Goal: Communication & Community: Answer question/provide support

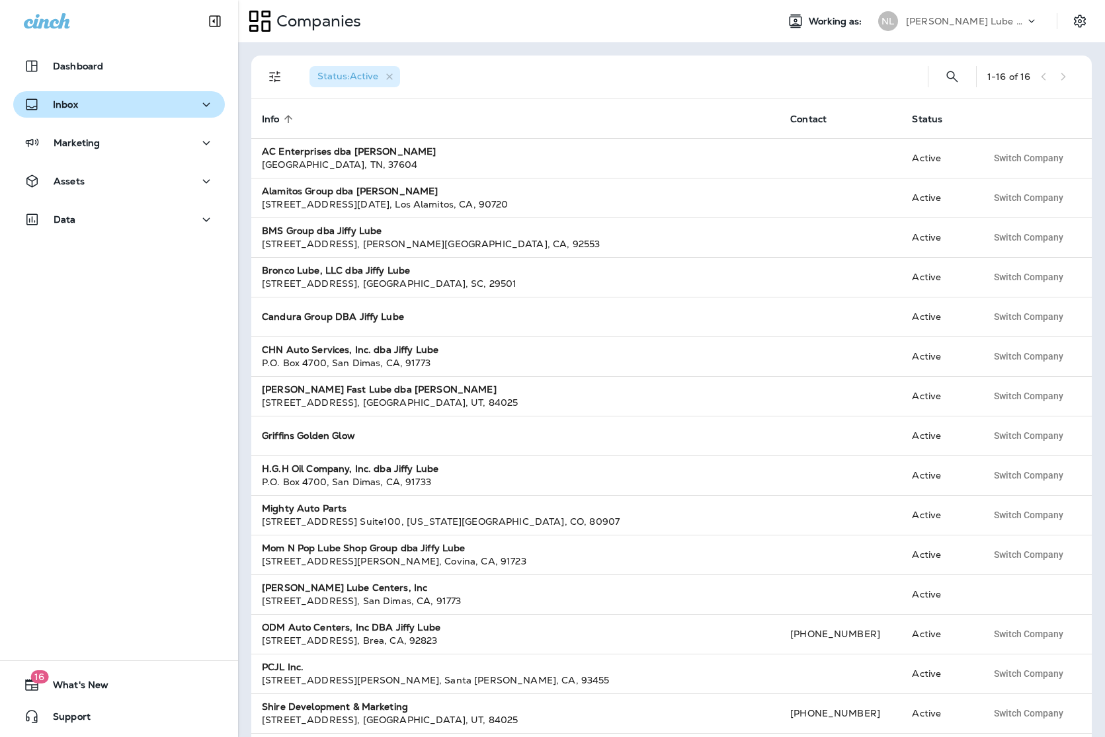
click at [95, 109] on div "Inbox" at bounding box center [119, 105] width 190 height 17
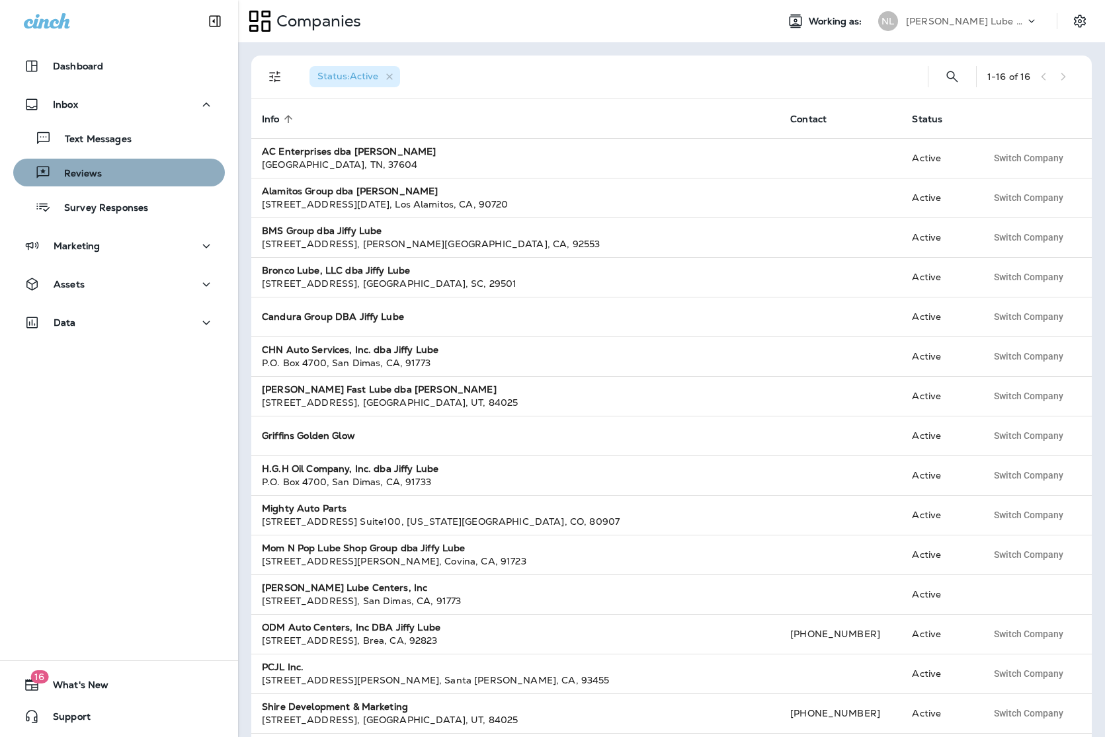
click at [112, 170] on div "Reviews" at bounding box center [119, 173] width 201 height 20
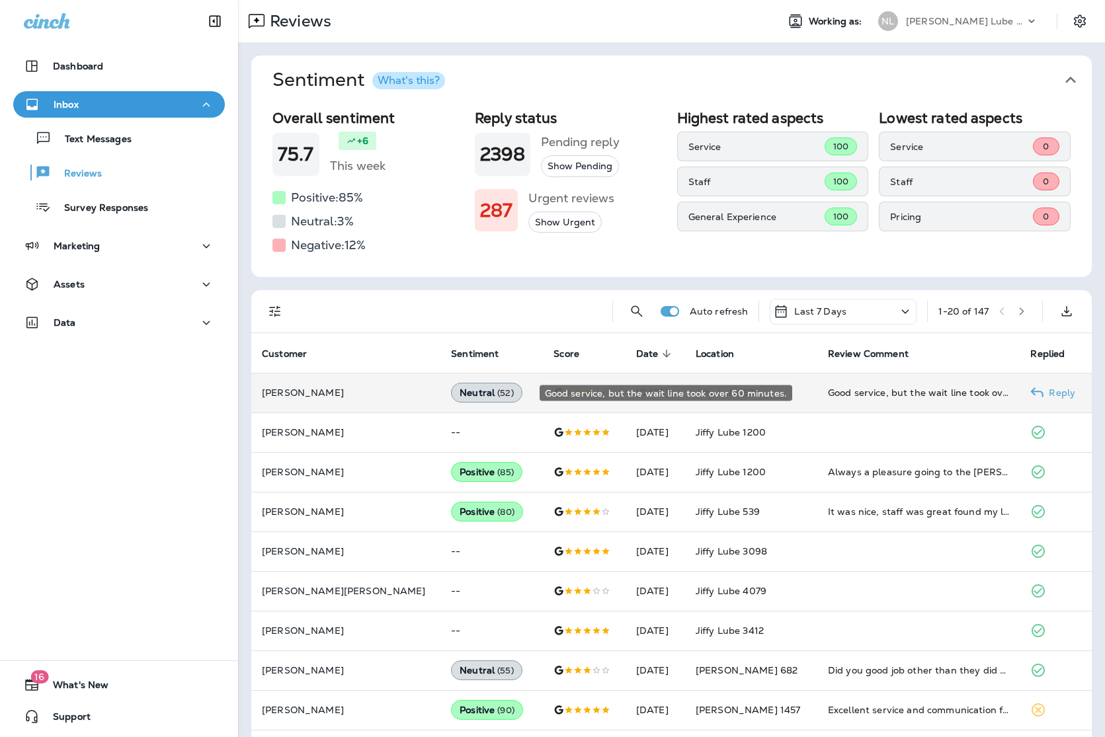
click at [923, 394] on div "Good service, but the wait line took over 60 minutes." at bounding box center [919, 392] width 182 height 13
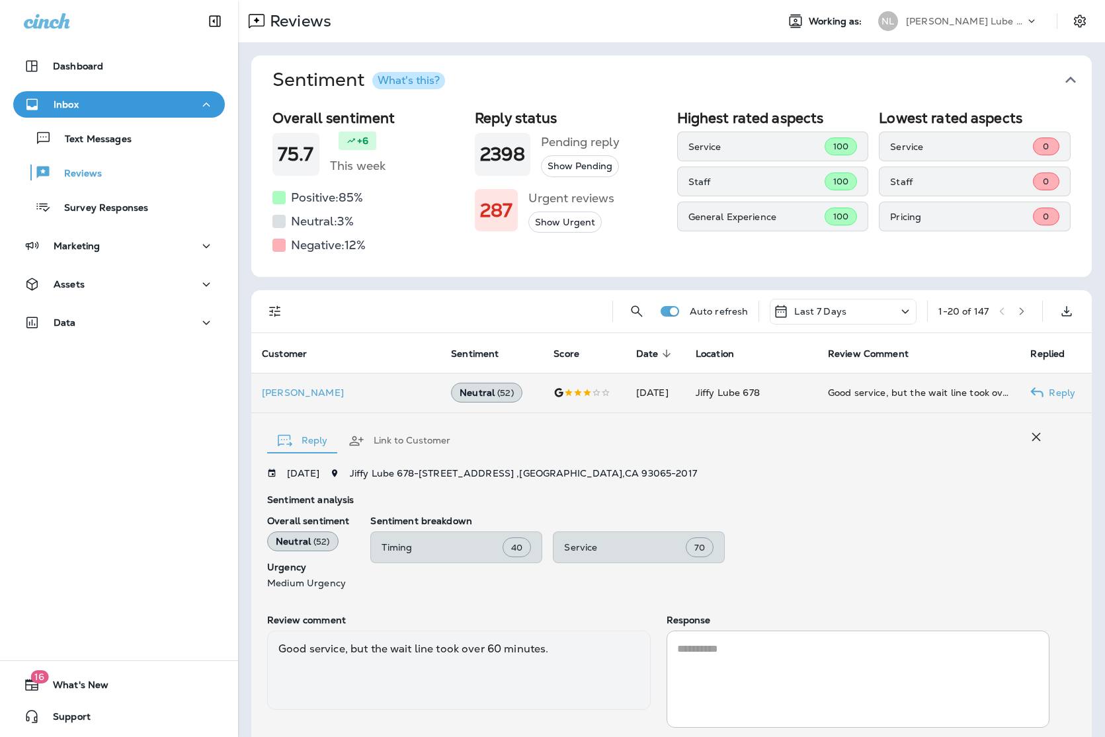
scroll to position [78, 0]
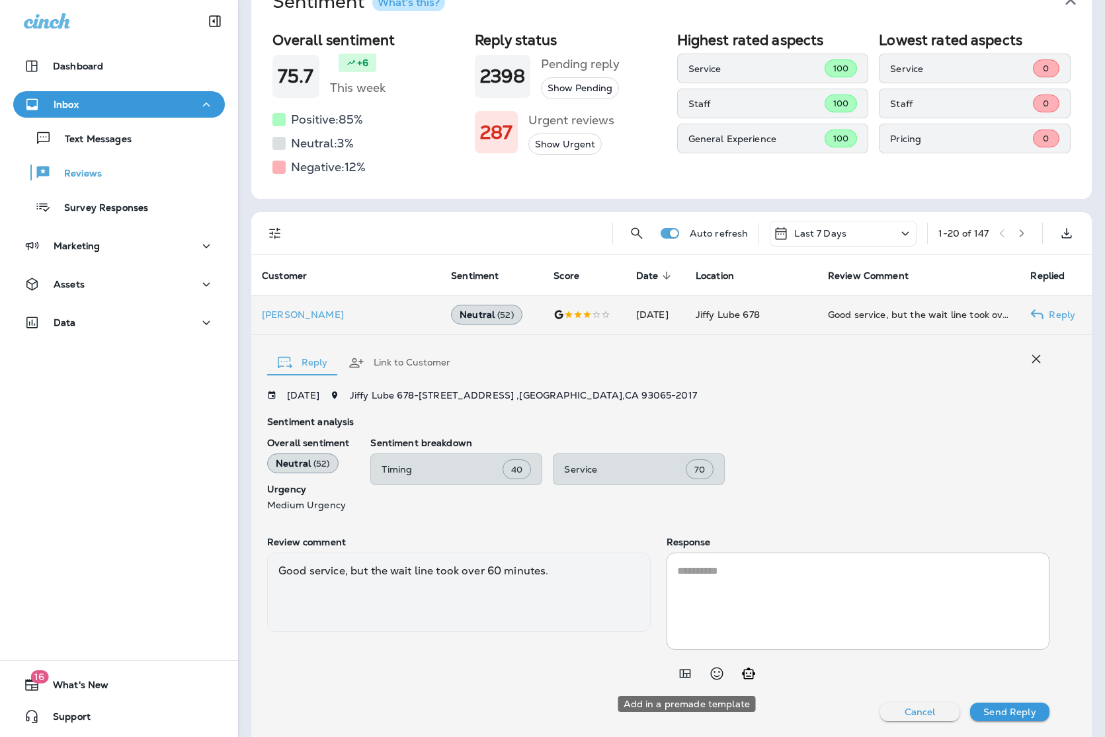
click at [682, 674] on icon "Add in a premade template" at bounding box center [685, 674] width 16 height 16
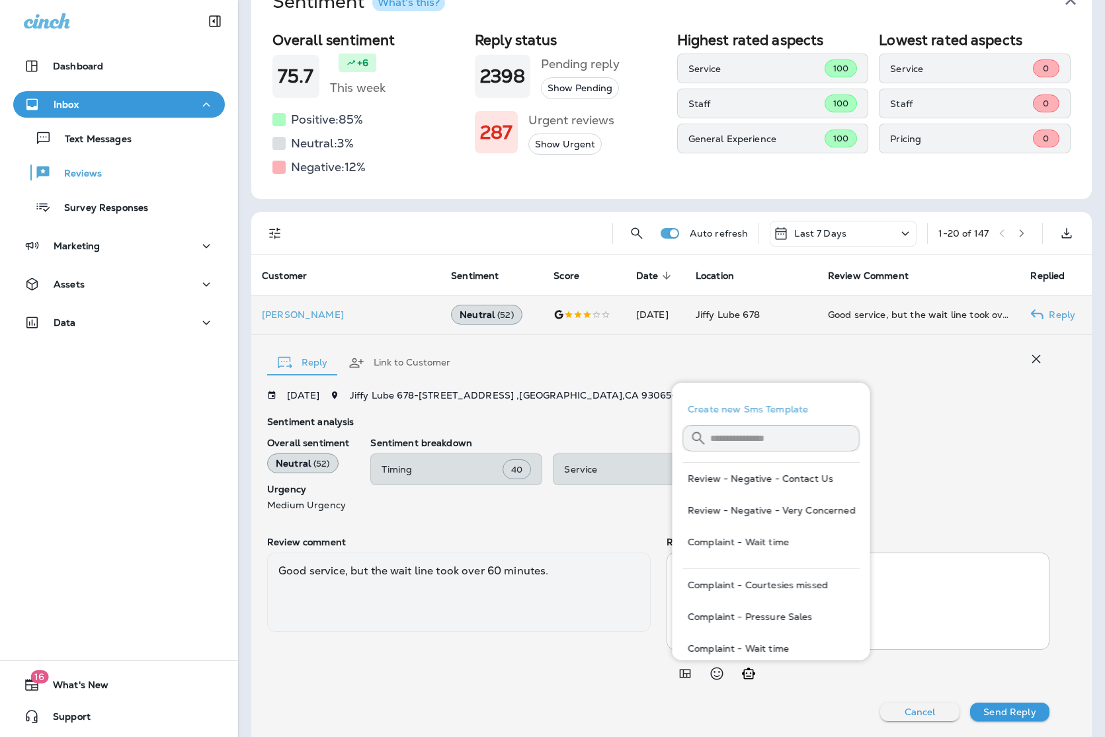
click at [764, 642] on button "Complaint - Wait time" at bounding box center [770, 649] width 177 height 32
click at [760, 645] on button "Complaint - Wait time" at bounding box center [770, 649] width 177 height 32
type textarea "**********"
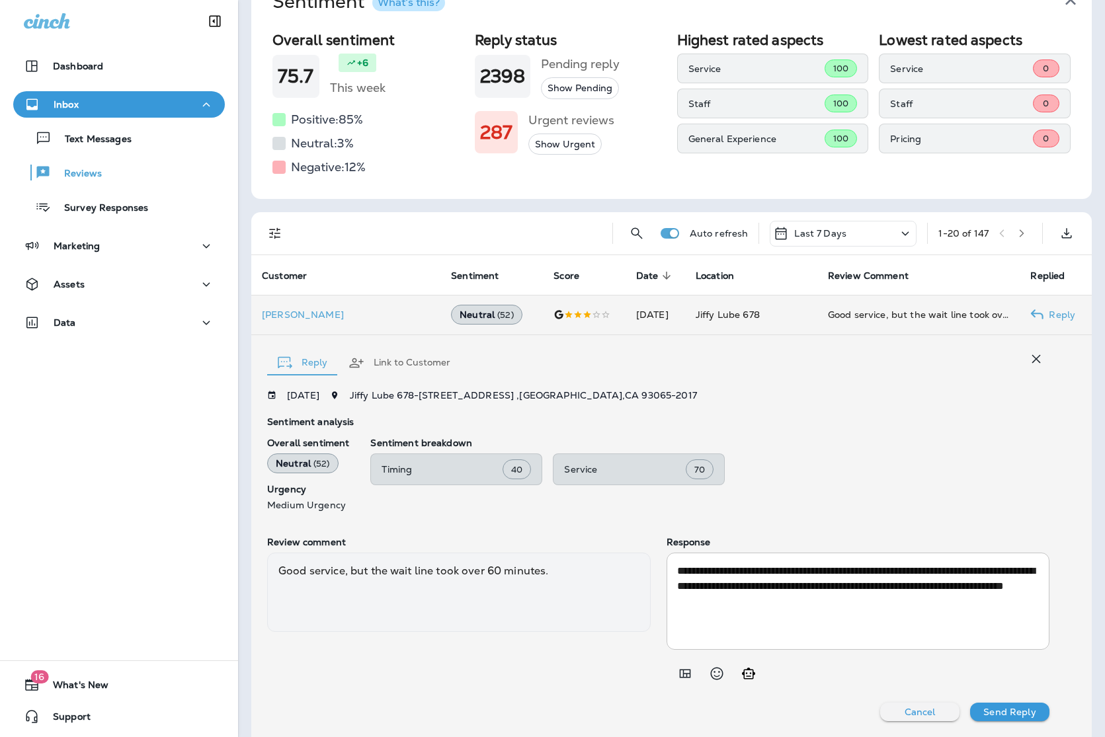
click at [1037, 710] on button "Send Reply" at bounding box center [1009, 712] width 79 height 19
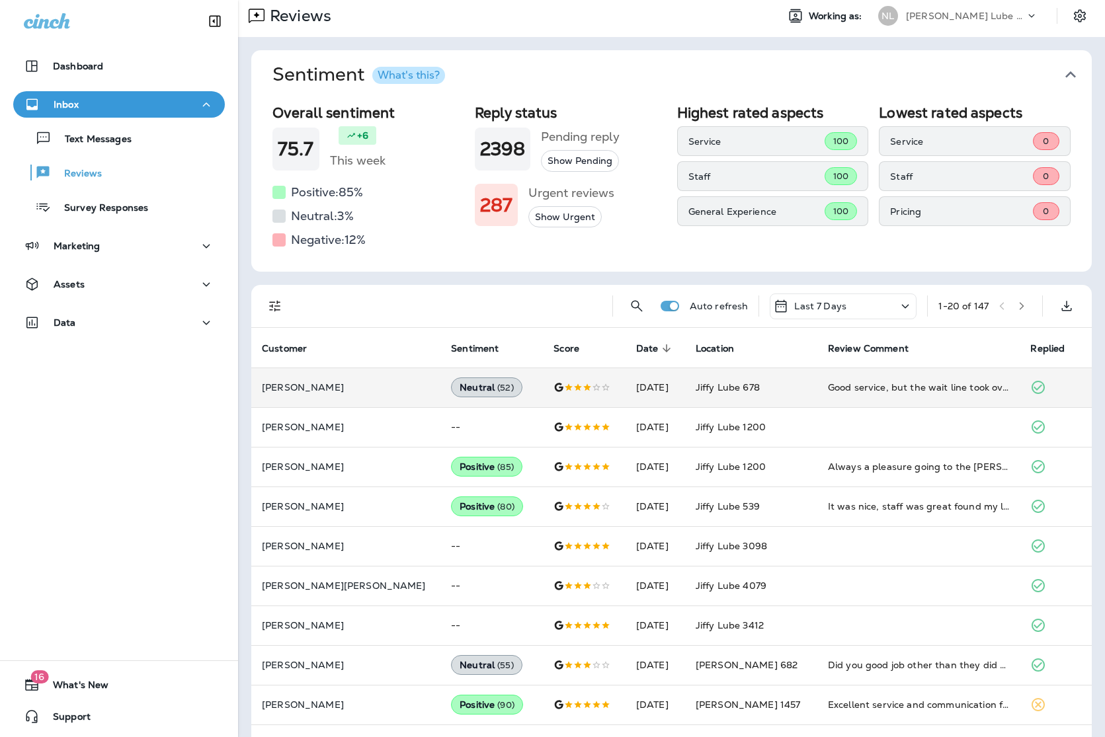
scroll to position [0, 0]
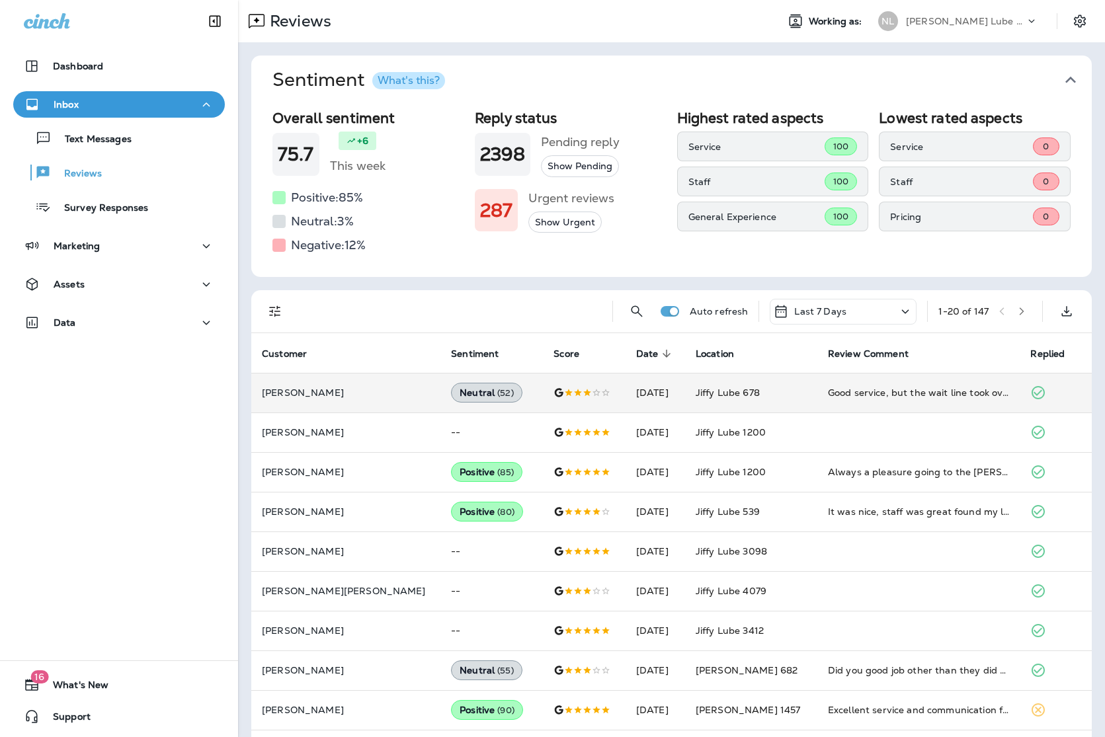
click at [977, 18] on p "[PERSON_NAME] Lube Centers, Inc" at bounding box center [965, 21] width 119 height 11
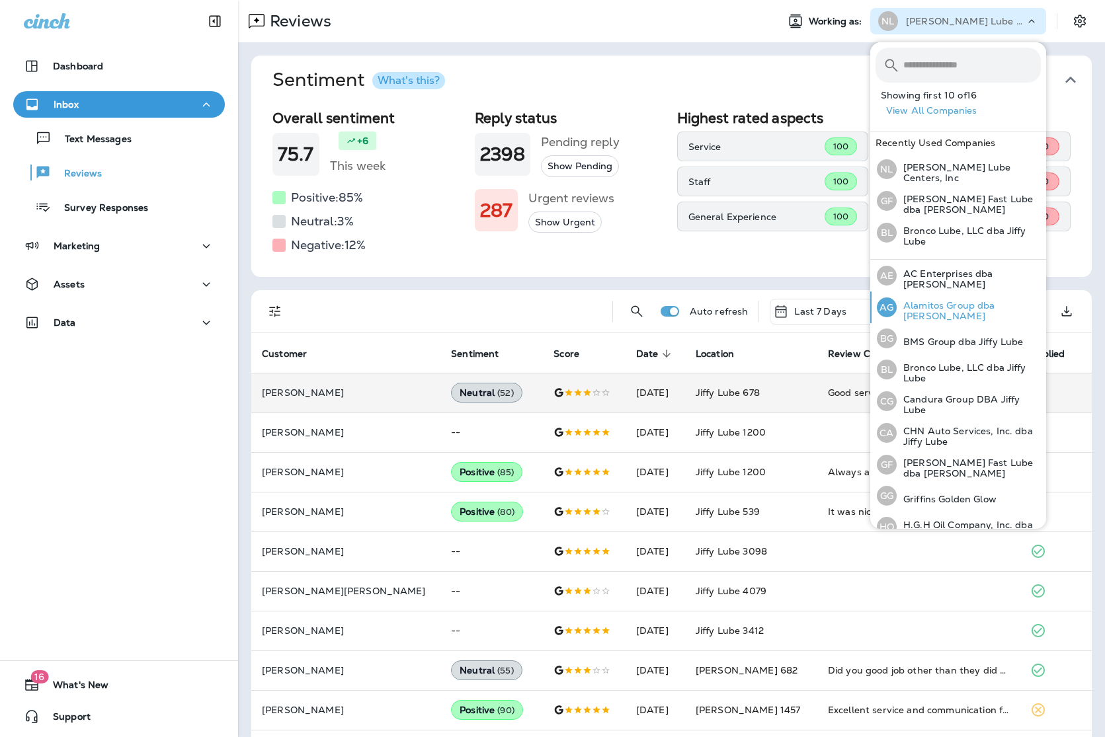
click at [943, 298] on div "AG Alamitos Group dba Jiffy Lube" at bounding box center [959, 308] width 175 height 32
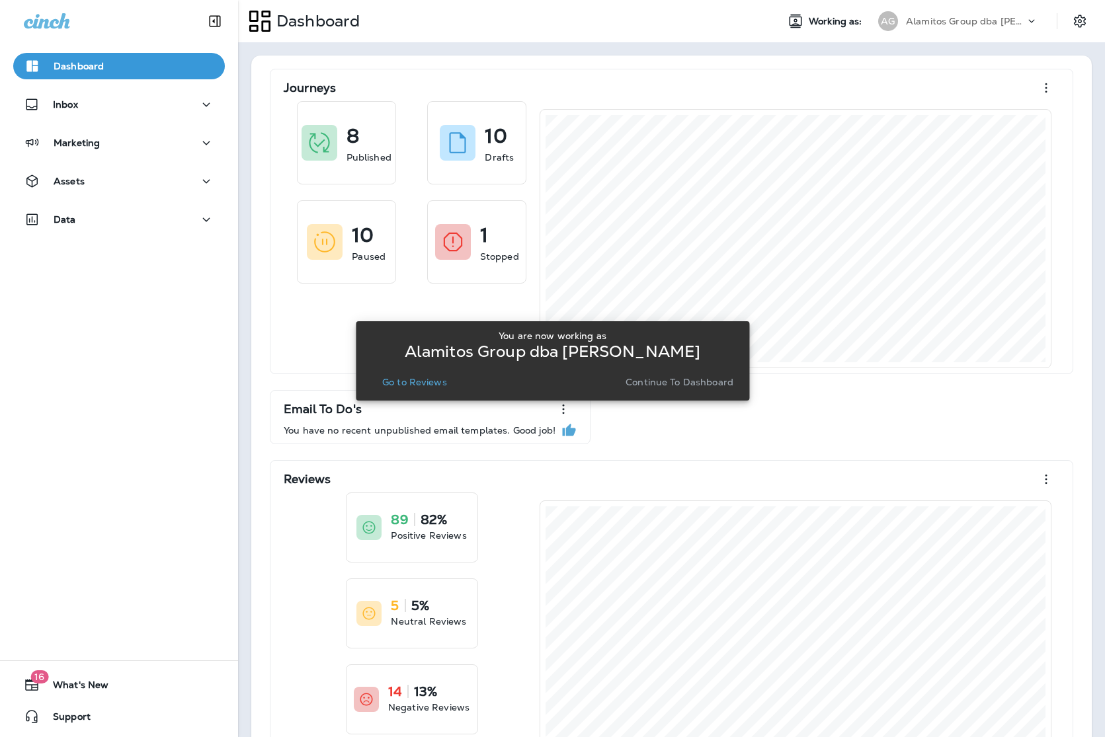
click at [412, 387] on p "Go to Reviews" at bounding box center [414, 382] width 65 height 11
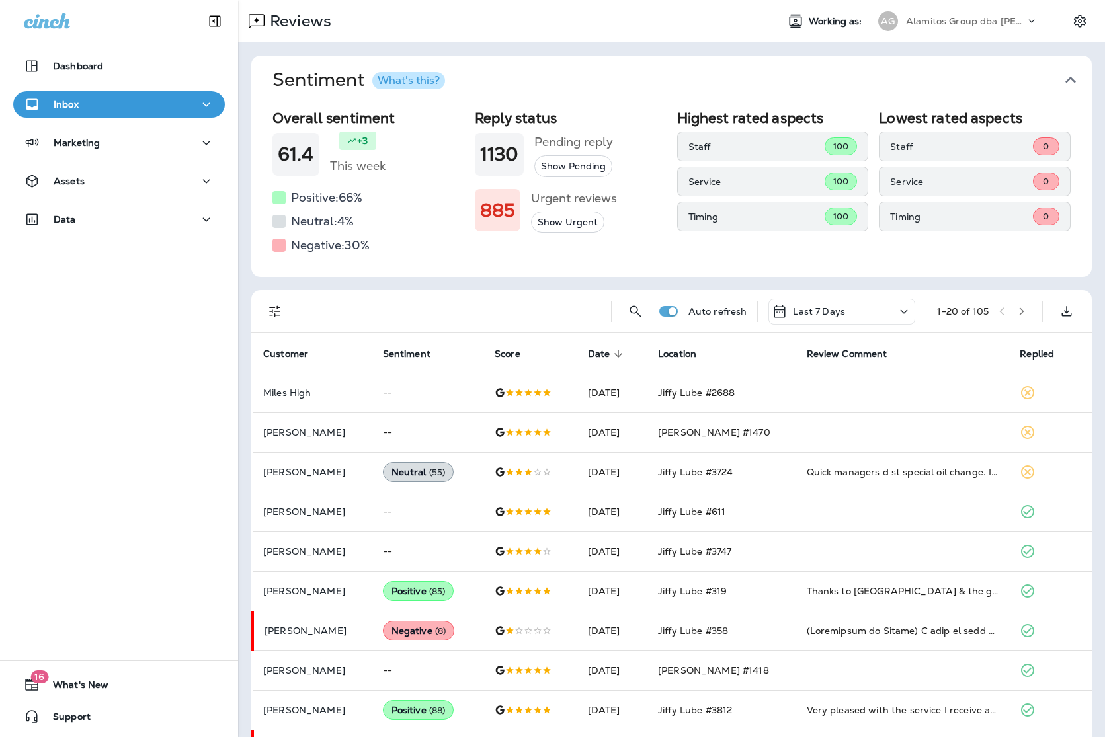
click at [952, 17] on p "Alamitos Group dba [PERSON_NAME]" at bounding box center [965, 21] width 119 height 11
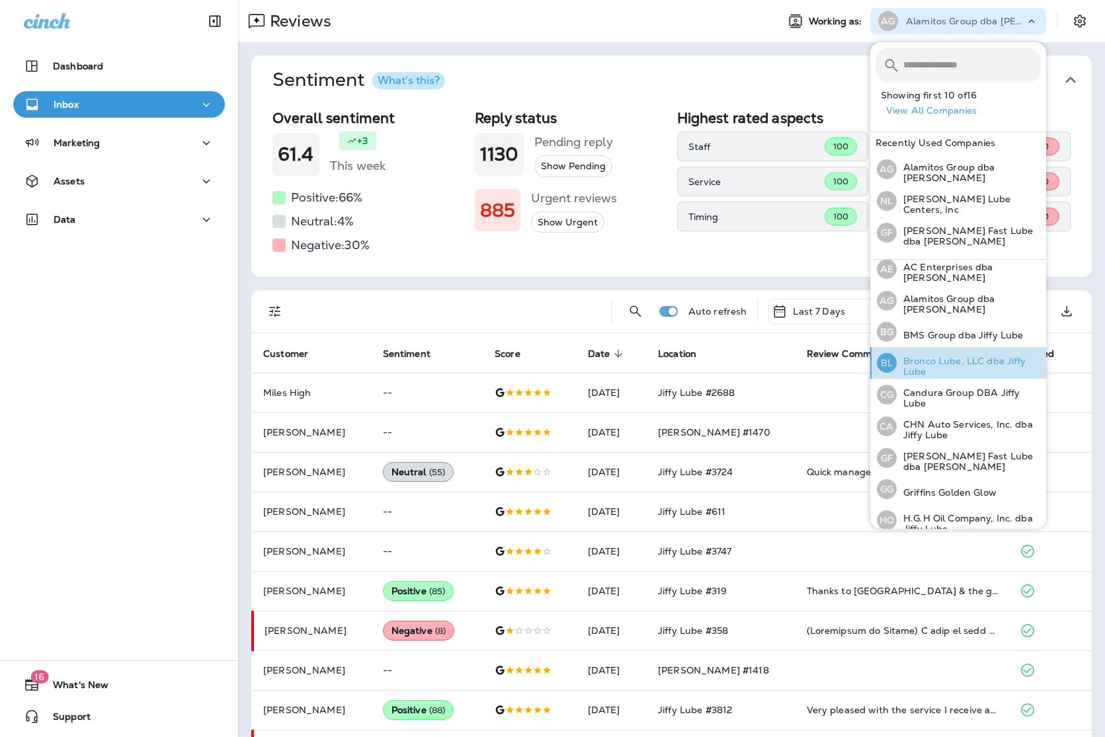
scroll to position [10, 0]
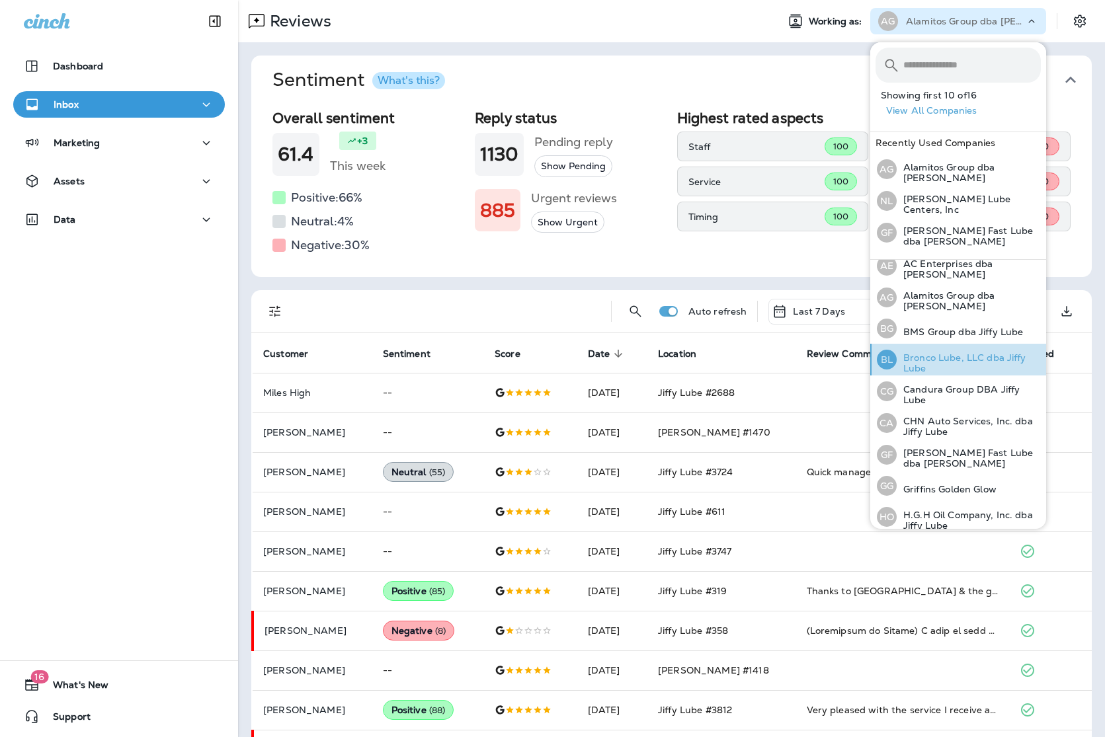
click at [946, 356] on p "Bronco Lube, LLC dba Jiffy Lube" at bounding box center [969, 362] width 144 height 21
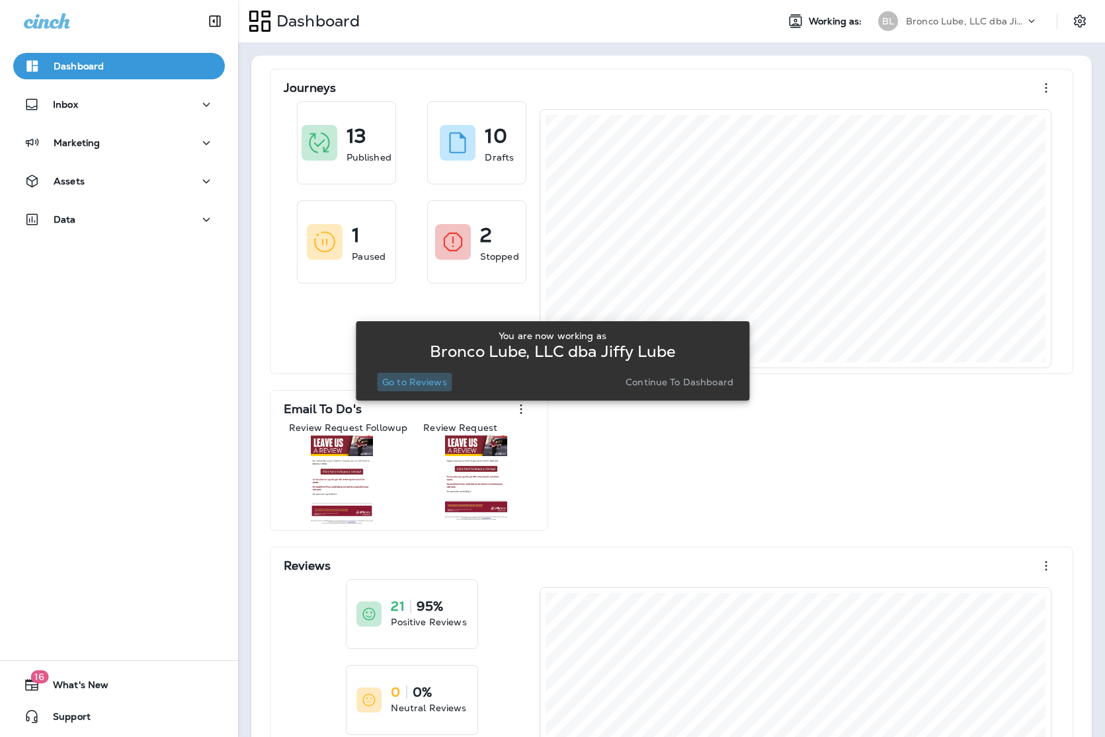
click at [424, 386] on p "Go to Reviews" at bounding box center [414, 382] width 65 height 11
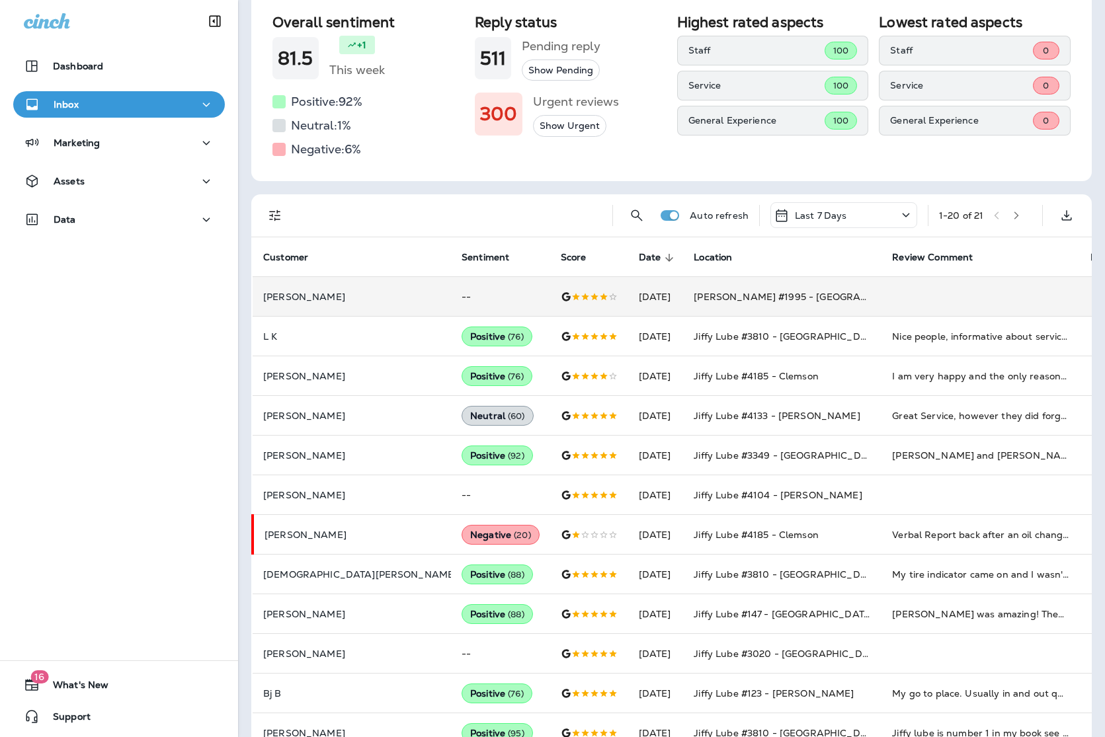
scroll to position [92, 0]
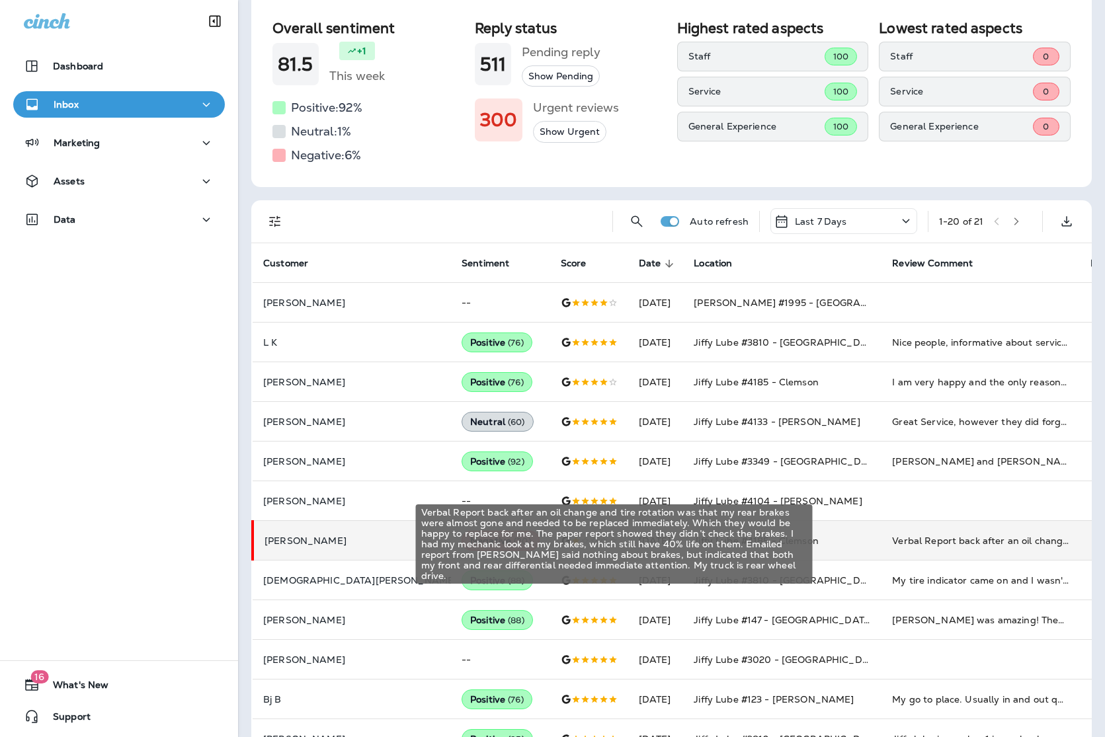
click at [881, 534] on td "Verbal Report back after an oil change and tire rotation was that my rear brake…" at bounding box center [980, 541] width 198 height 40
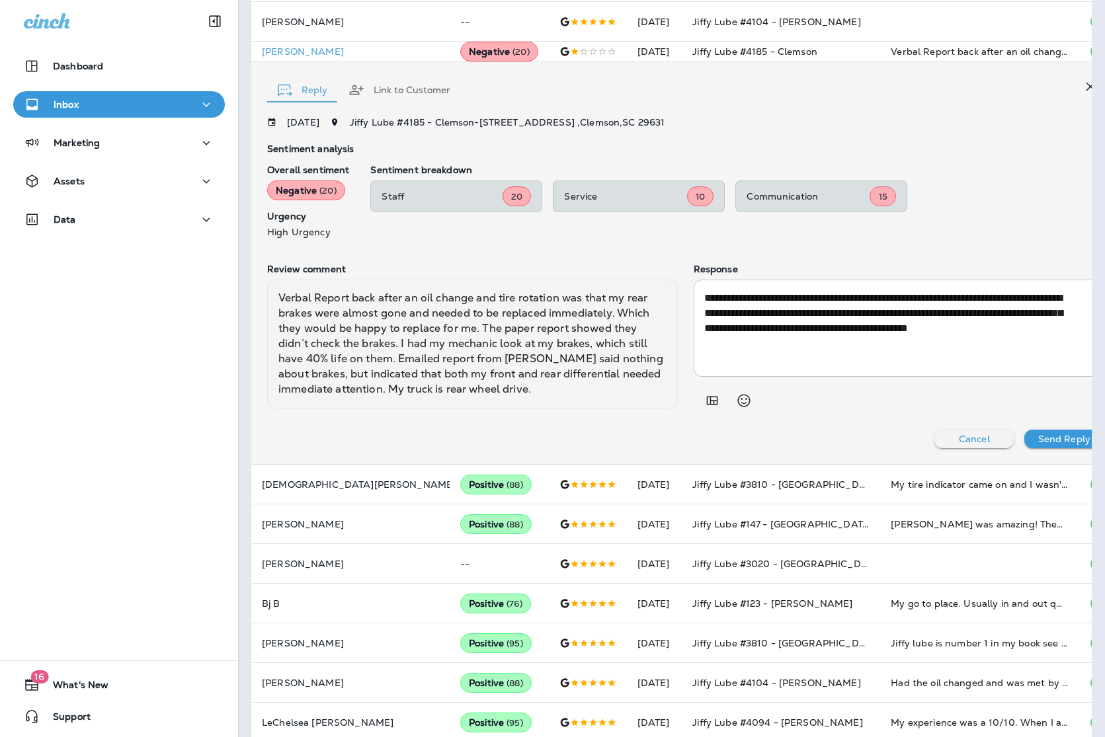
scroll to position [497, 0]
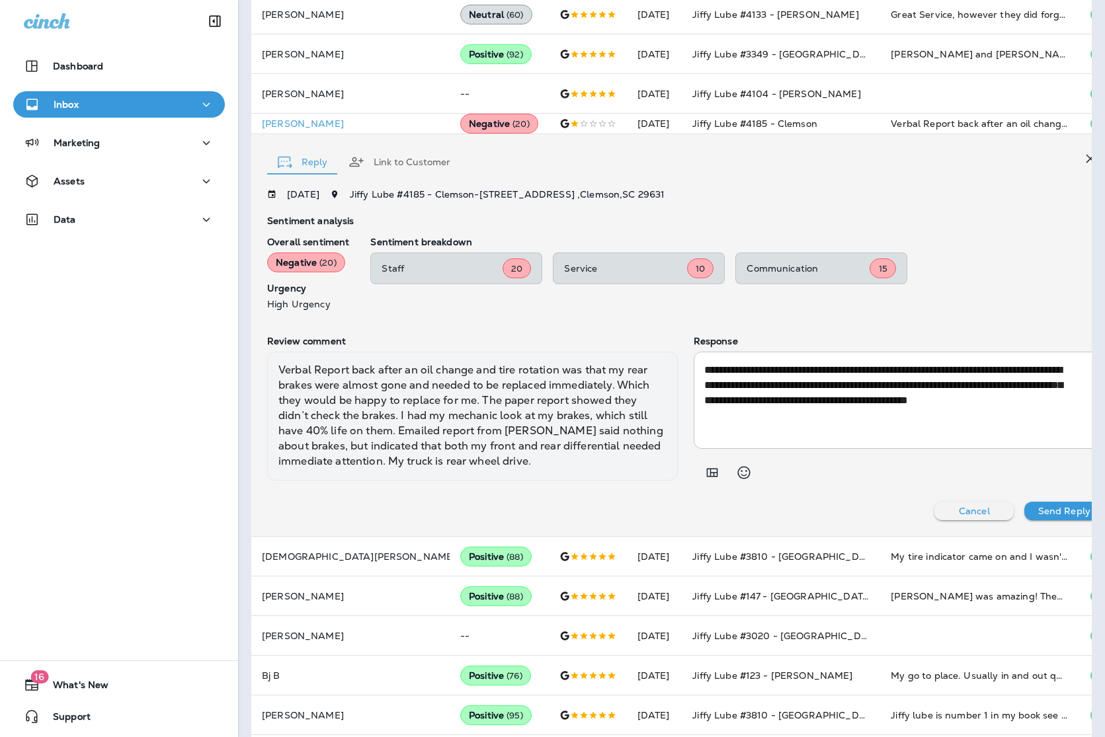
click at [81, 103] on div "Inbox" at bounding box center [119, 105] width 190 height 17
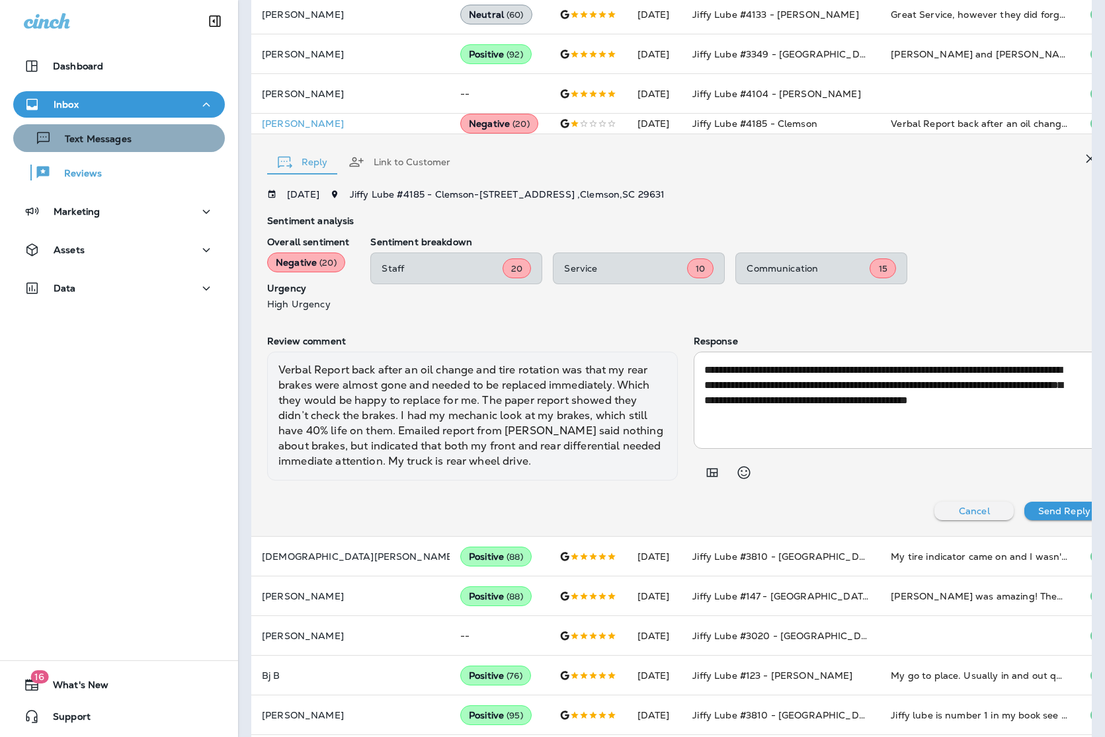
click at [145, 147] on div "Text Messages" at bounding box center [119, 138] width 201 height 20
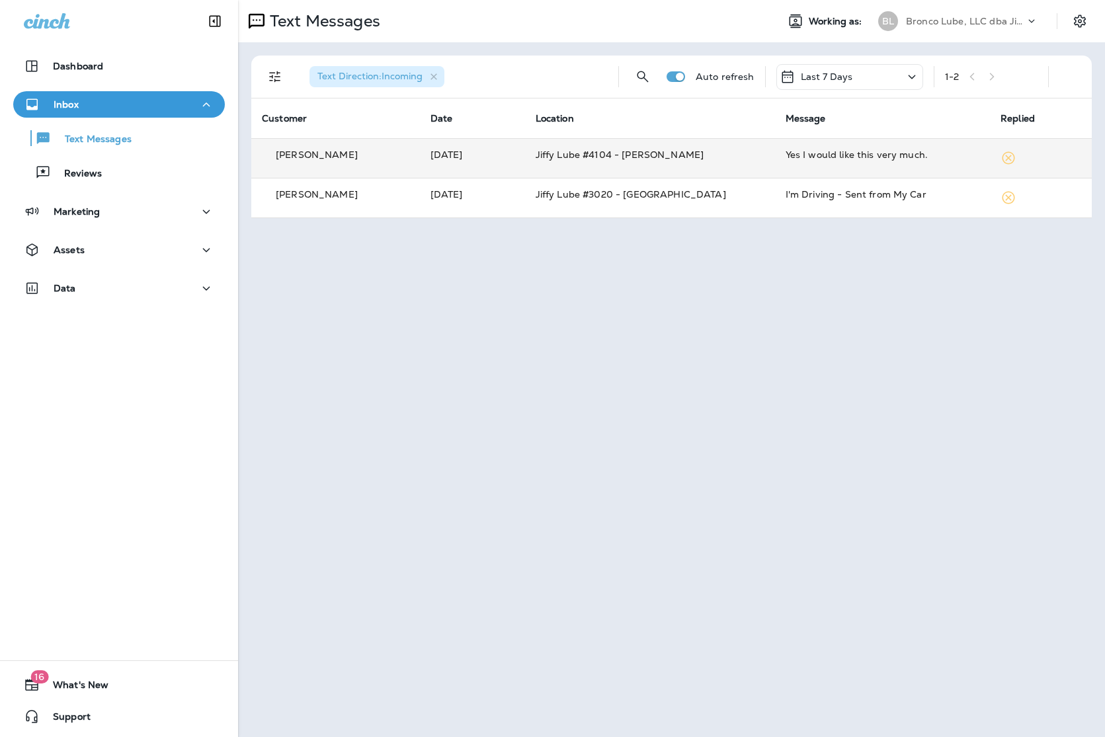
click at [880, 165] on td "Yes I would like this very much." at bounding box center [882, 158] width 215 height 40
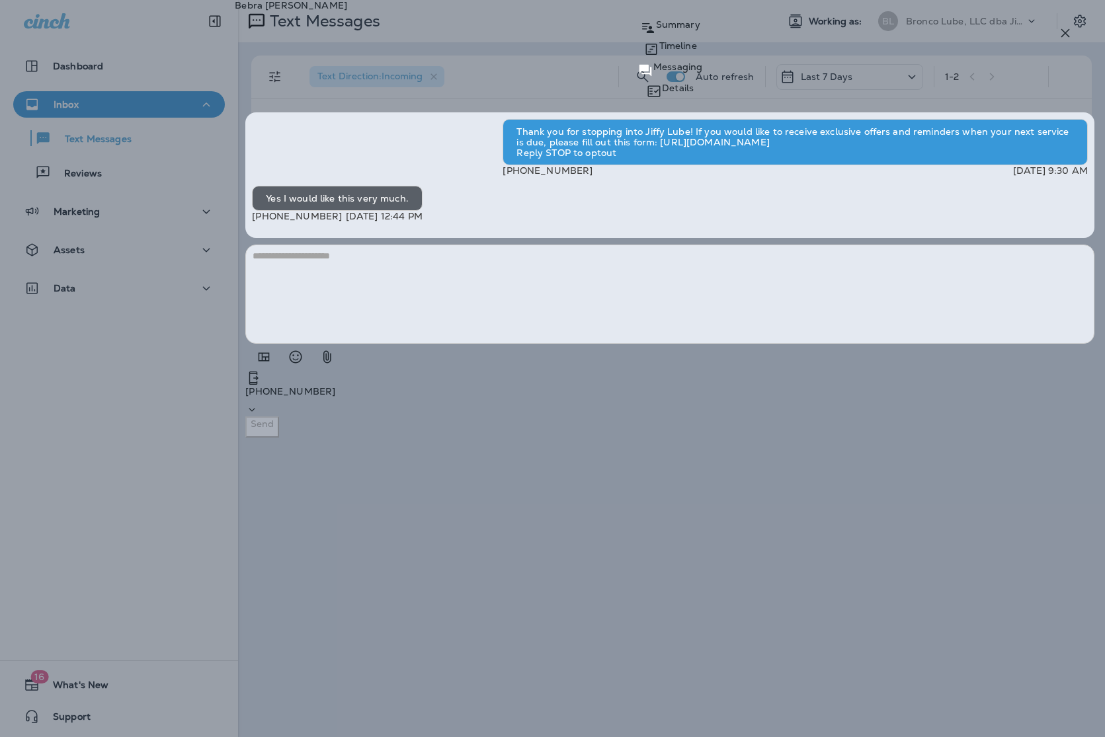
click at [532, 341] on div "[PERSON_NAME] Summary Timeline Messaging Details Thank you for stopping into [P…" at bounding box center [552, 368] width 1105 height 737
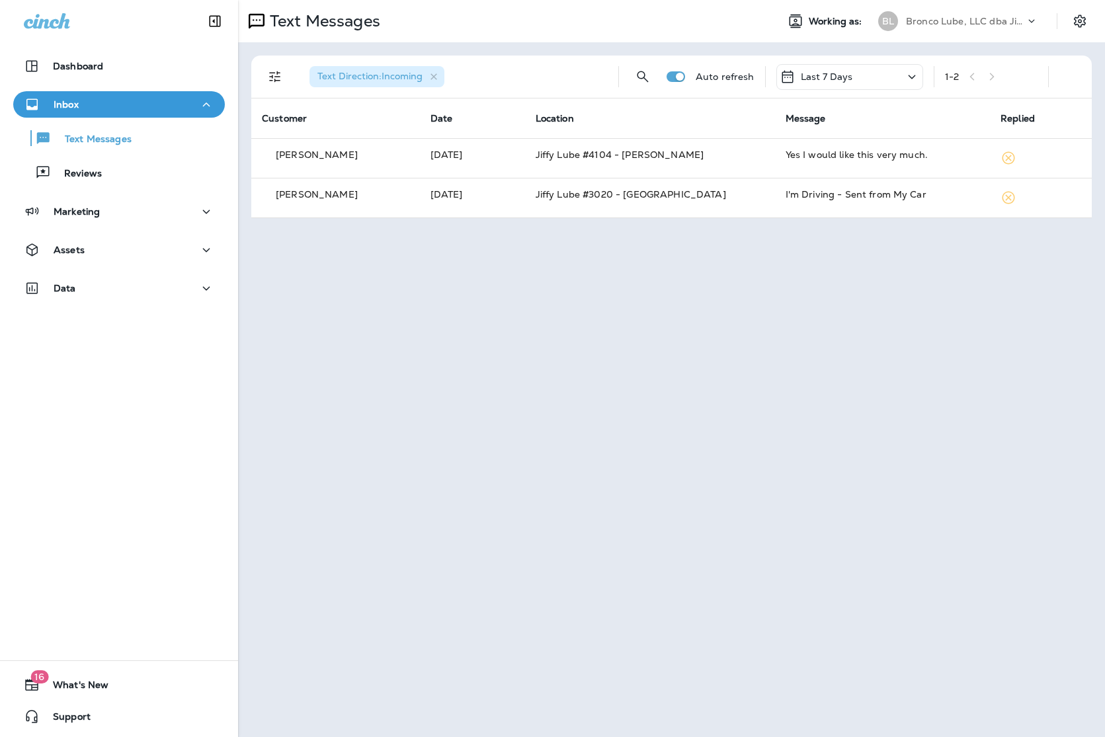
click at [1016, 20] on p "Bronco Lube, LLC dba Jiffy Lube" at bounding box center [965, 21] width 119 height 11
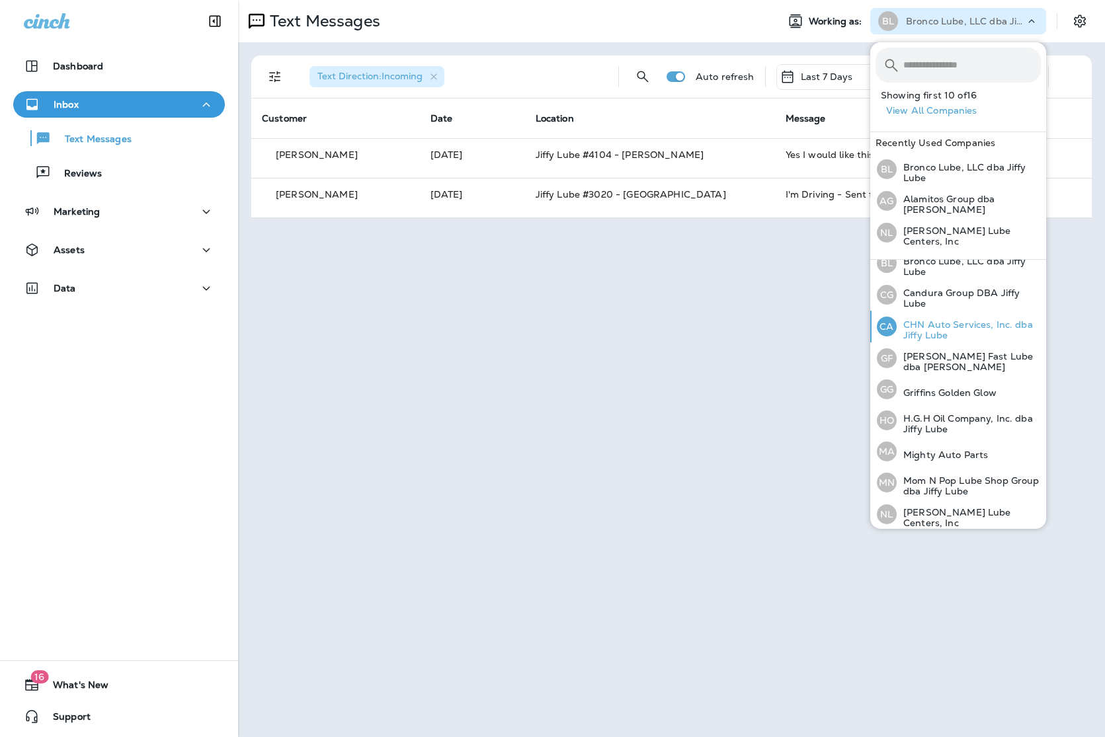
scroll to position [200, 0]
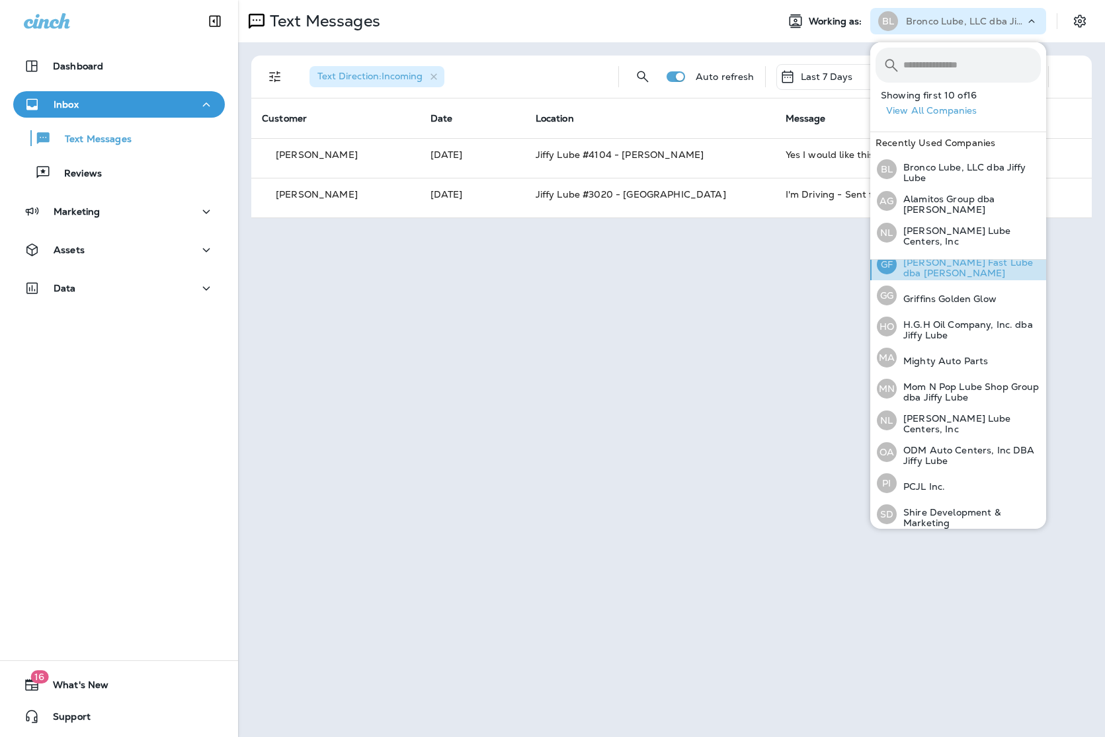
click at [963, 259] on p "[PERSON_NAME] Fast Lube dba [PERSON_NAME]" at bounding box center [969, 267] width 144 height 21
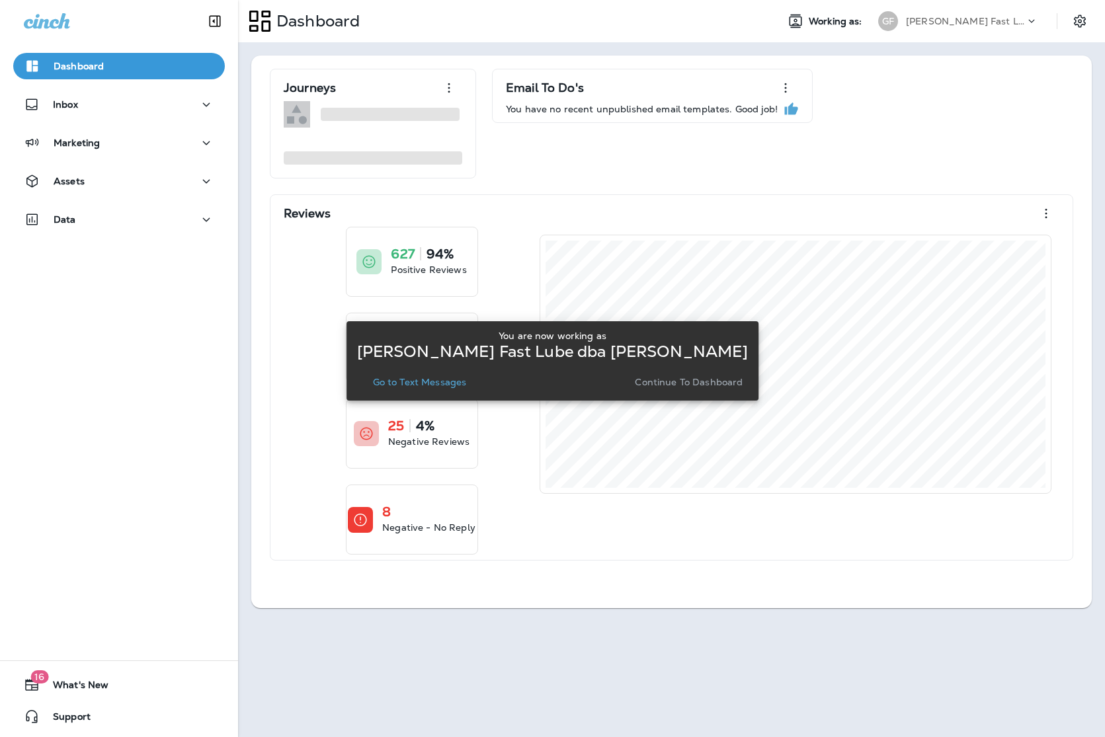
click at [427, 380] on p "Go to Text Messages" at bounding box center [420, 382] width 94 height 11
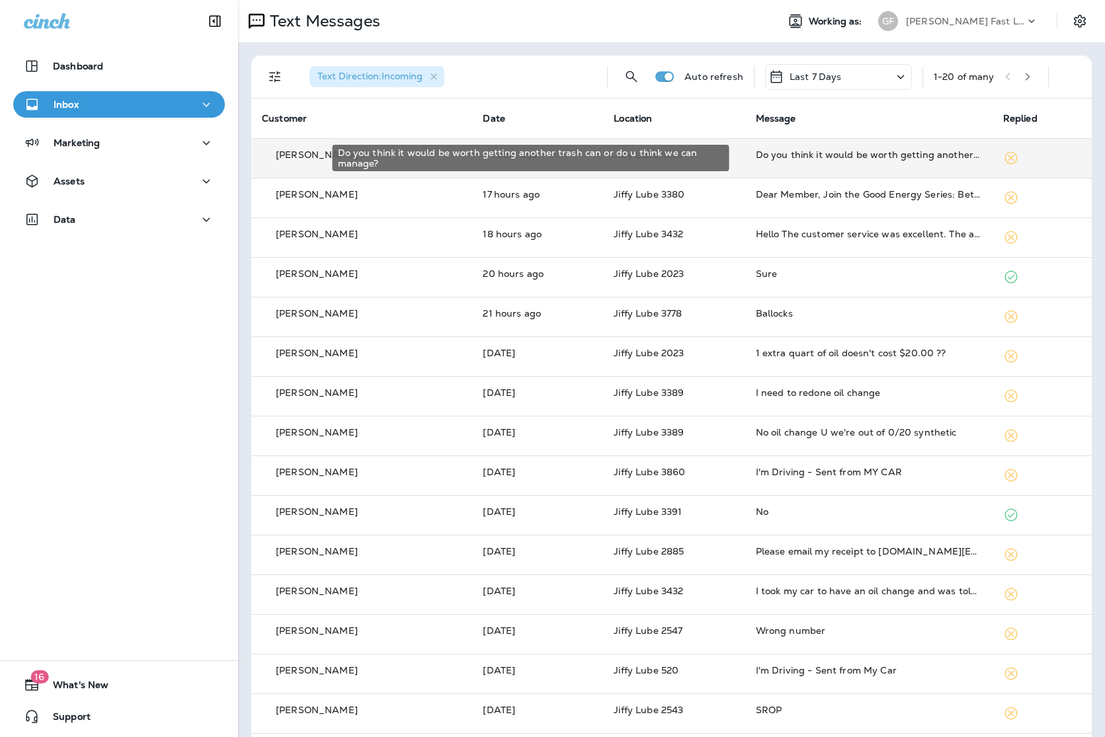
click at [809, 158] on div "Do you think it would be worth getting another trash can or do u think we can m…" at bounding box center [869, 154] width 226 height 13
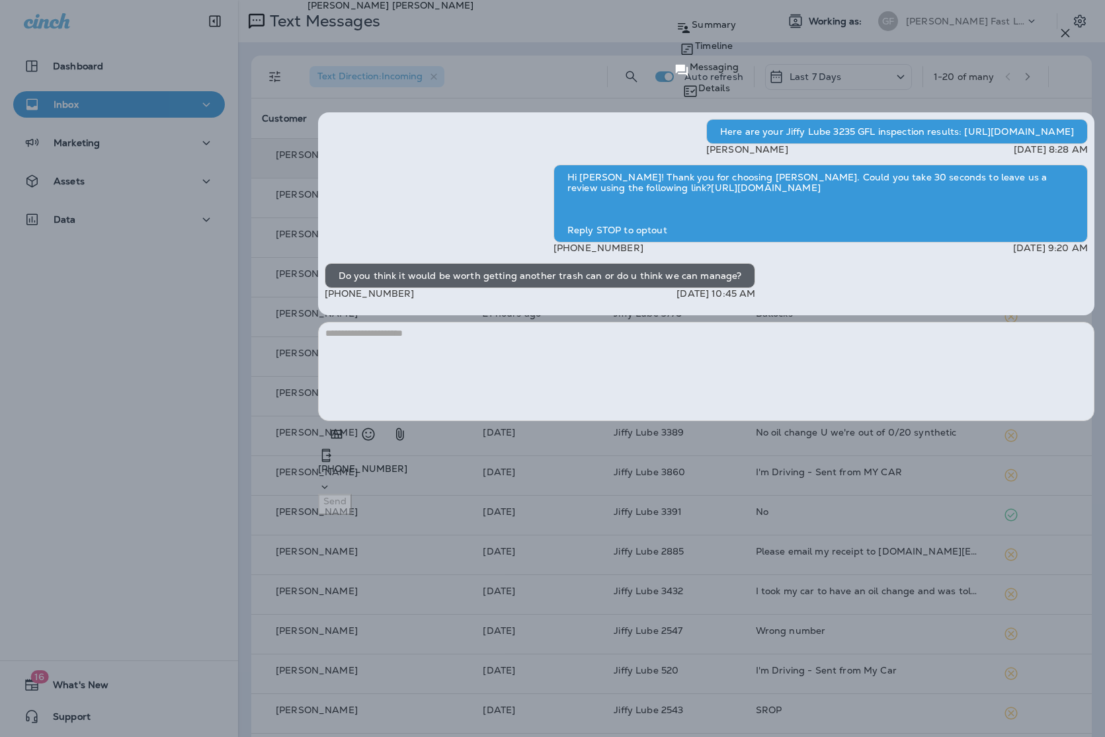
click at [448, 499] on div "[PERSON_NAME] Summary Timeline Messaging Details Here are your Jiffy Lube 3235 …" at bounding box center [552, 368] width 1105 height 737
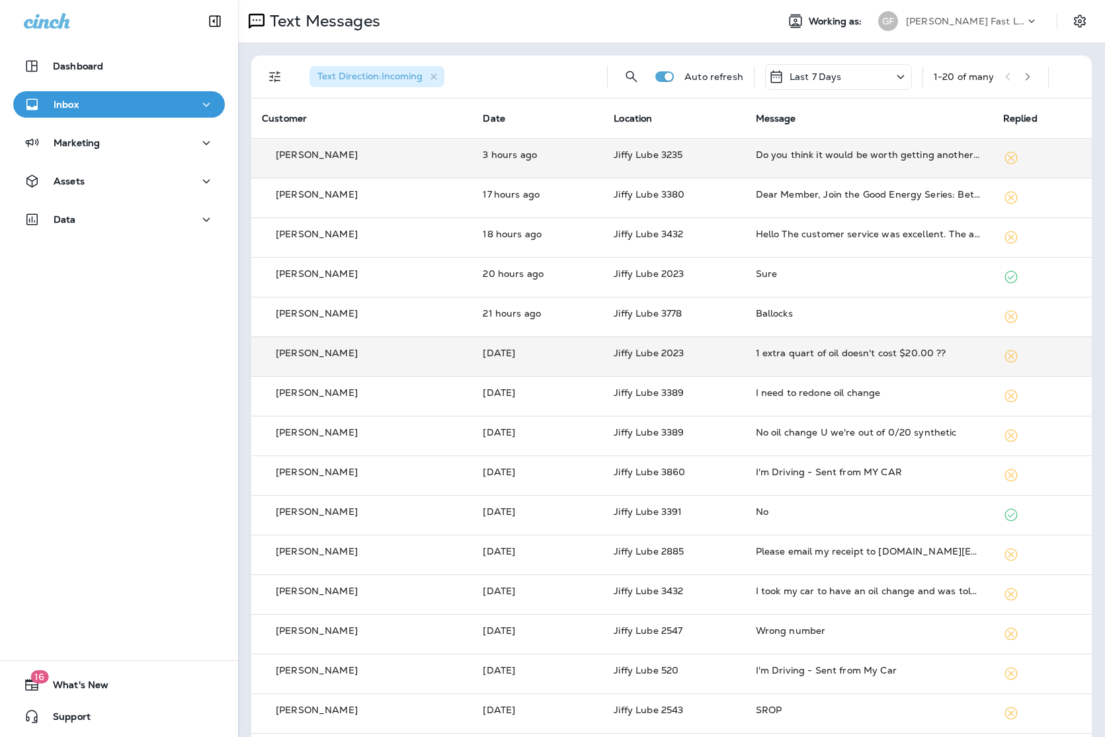
click at [774, 364] on td "1 extra quart of oil doesn't cost $20.00 ??" at bounding box center [868, 357] width 247 height 40
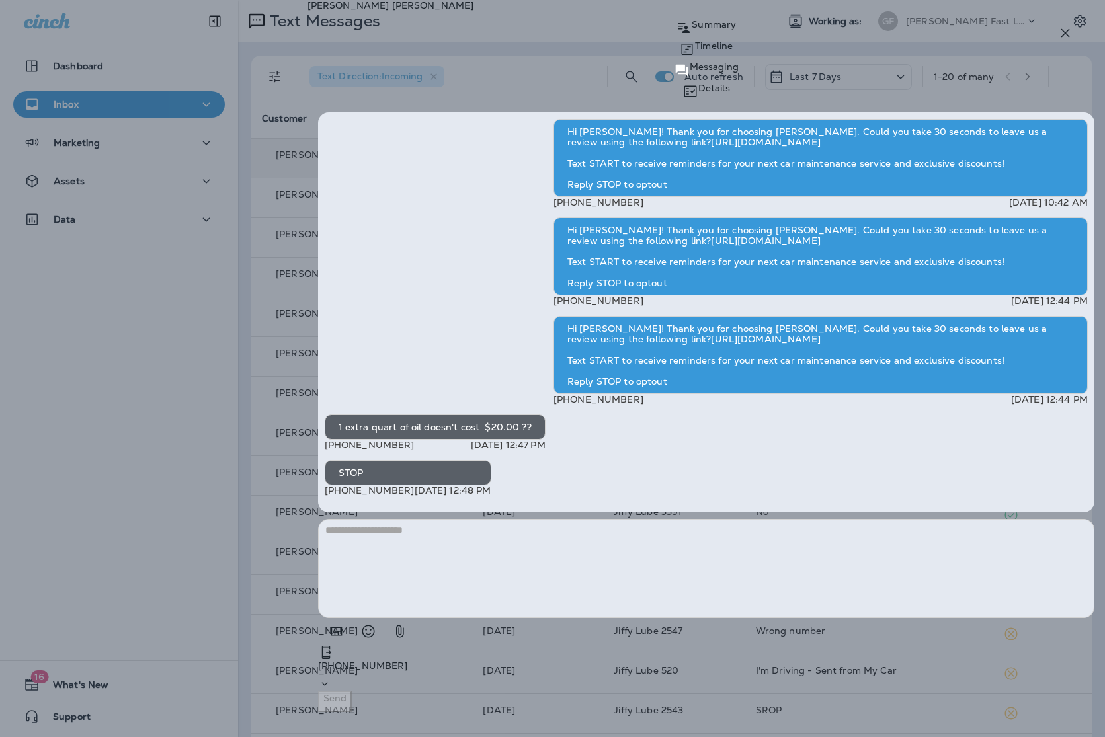
click at [730, 83] on p "Details" at bounding box center [714, 88] width 32 height 11
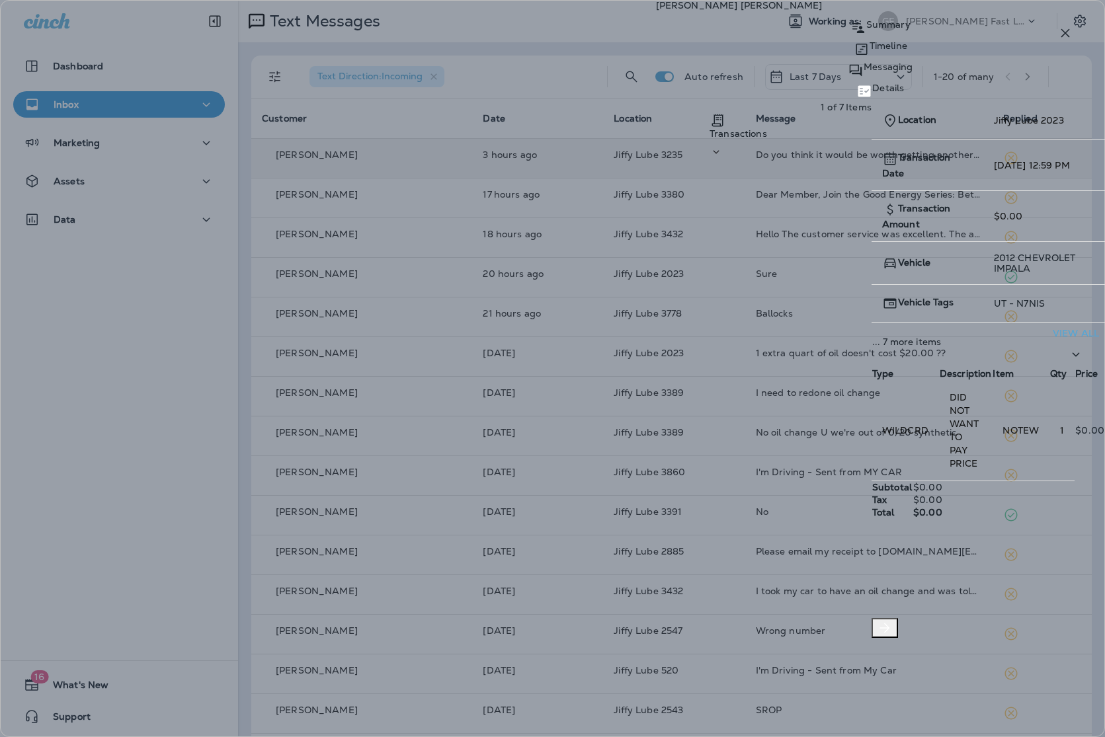
click at [579, 294] on div "[PERSON_NAME] Summary Timeline Messaging Details Transactions 1 of 7 Items Loca…" at bounding box center [552, 368] width 1105 height 737
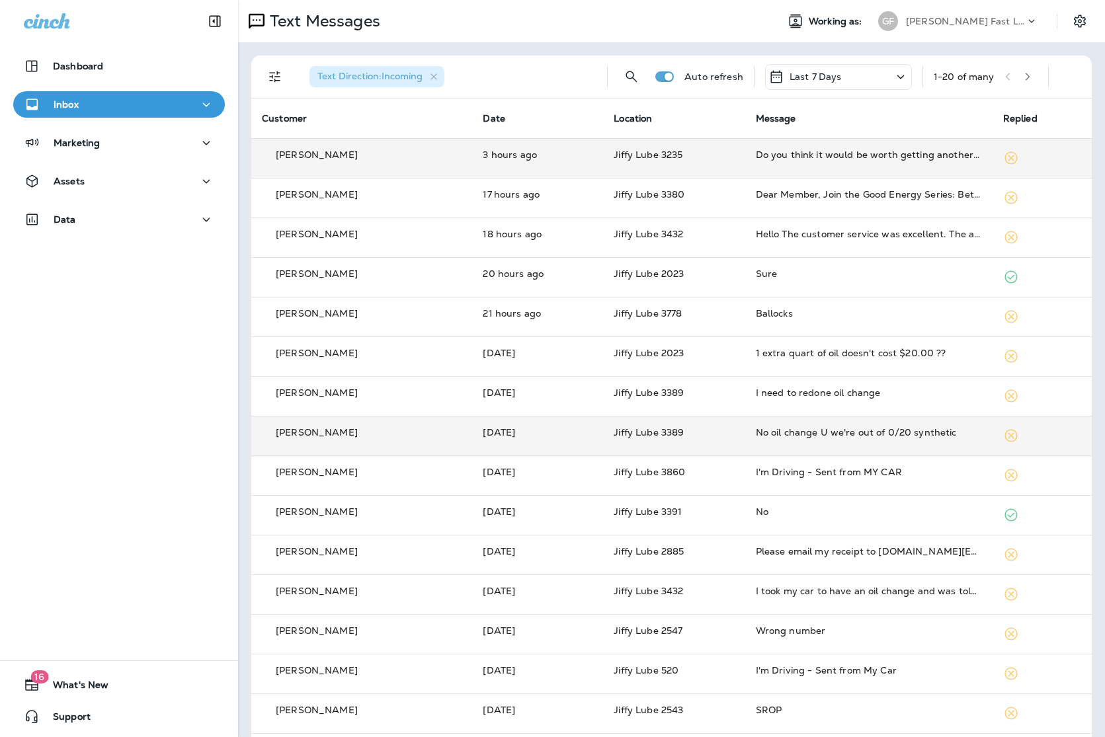
click at [801, 437] on div "No oil change U we're out of 0/20 synthetic" at bounding box center [869, 432] width 226 height 13
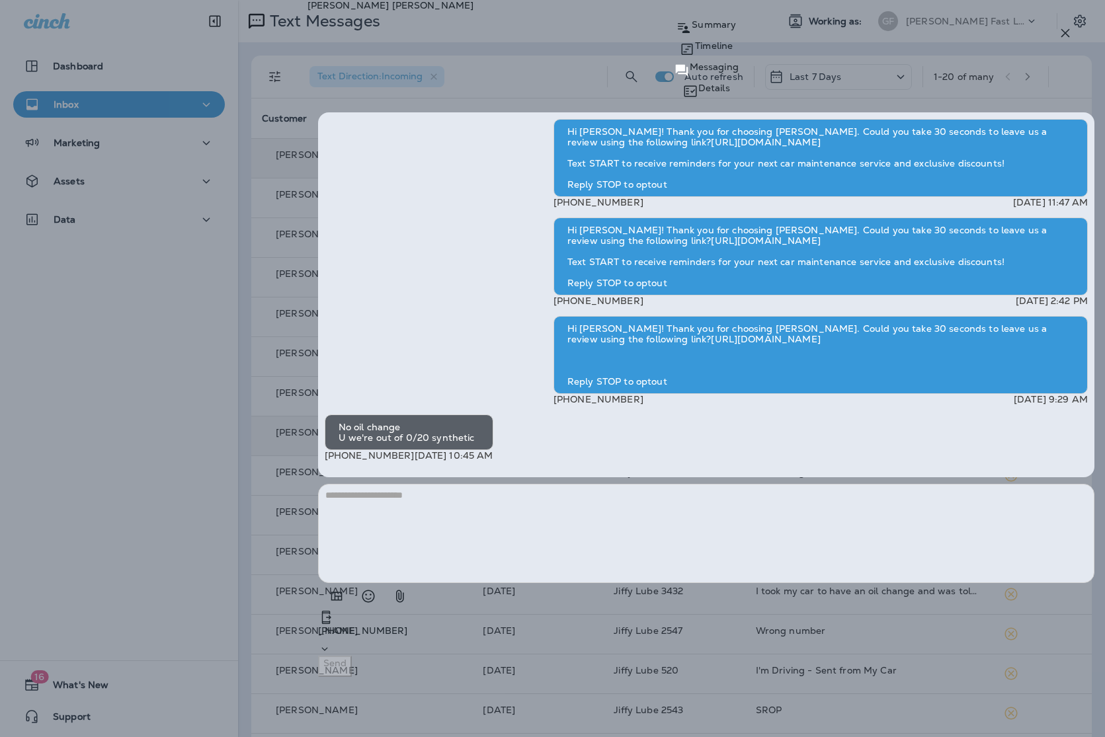
click at [1045, 71] on div "Summary Timeline Messaging Details" at bounding box center [705, 59] width 797 height 85
click at [1040, 81] on div "Details" at bounding box center [705, 91] width 797 height 21
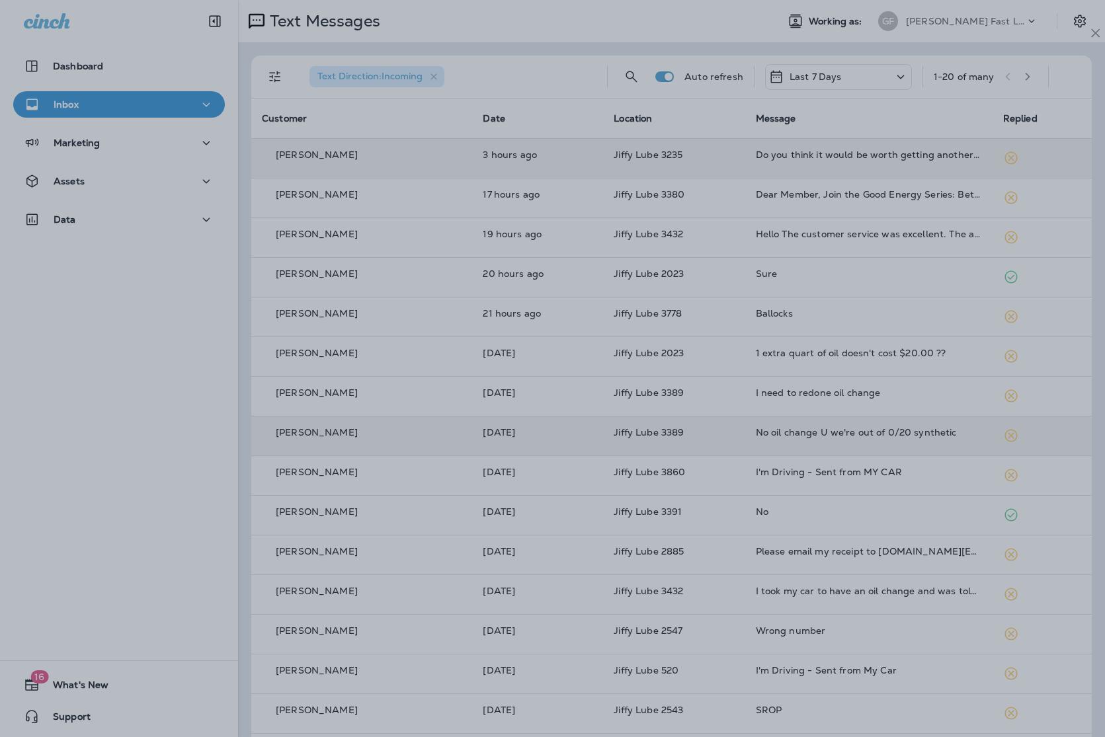
click at [417, 255] on div at bounding box center [582, 368] width 1105 height 737
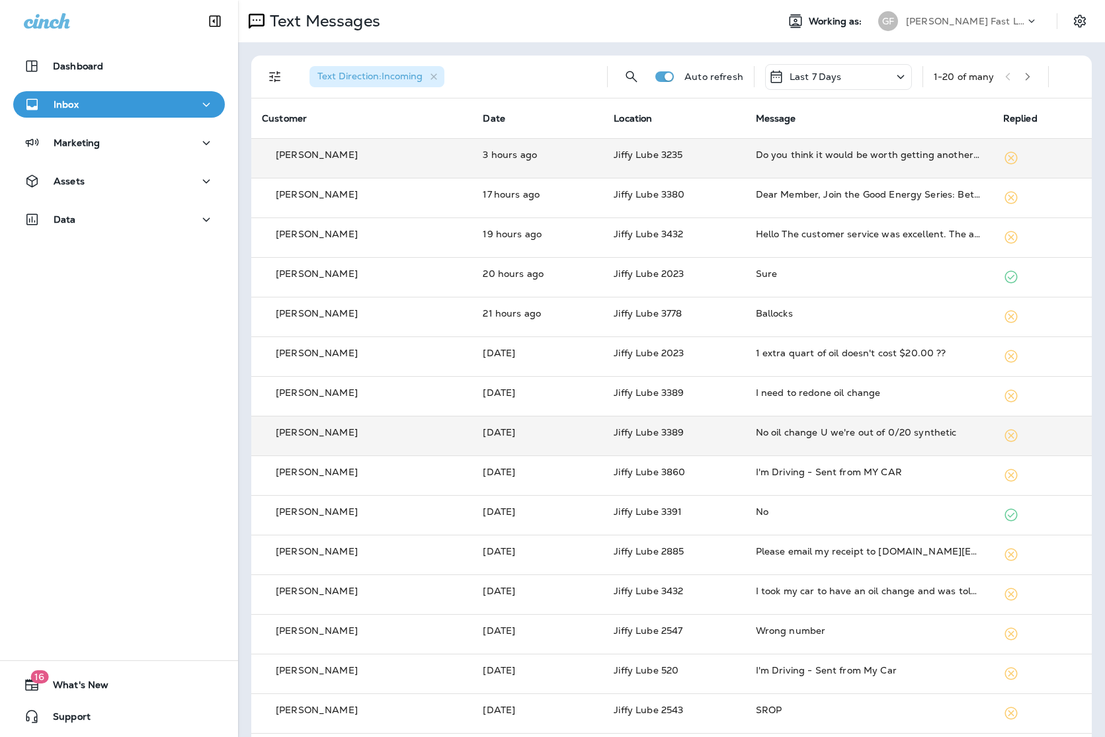
scroll to position [1, 0]
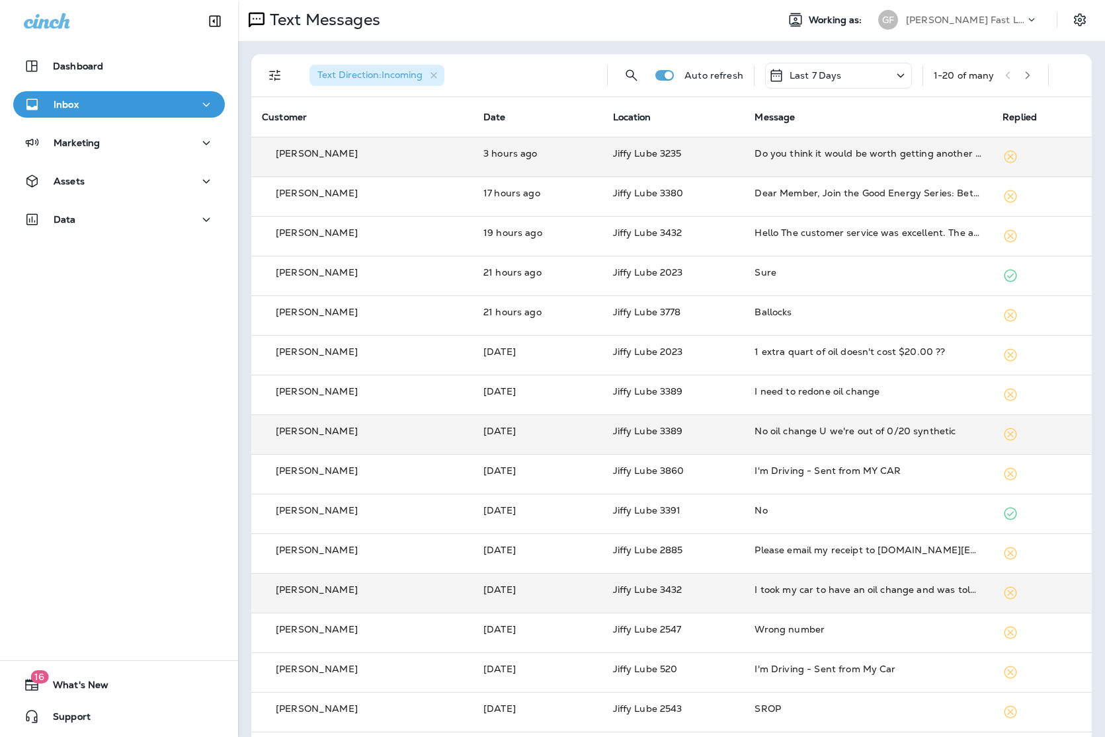
click at [786, 598] on td "I took my car to have an oil change and was told I didn't need it right away be…" at bounding box center [868, 593] width 248 height 40
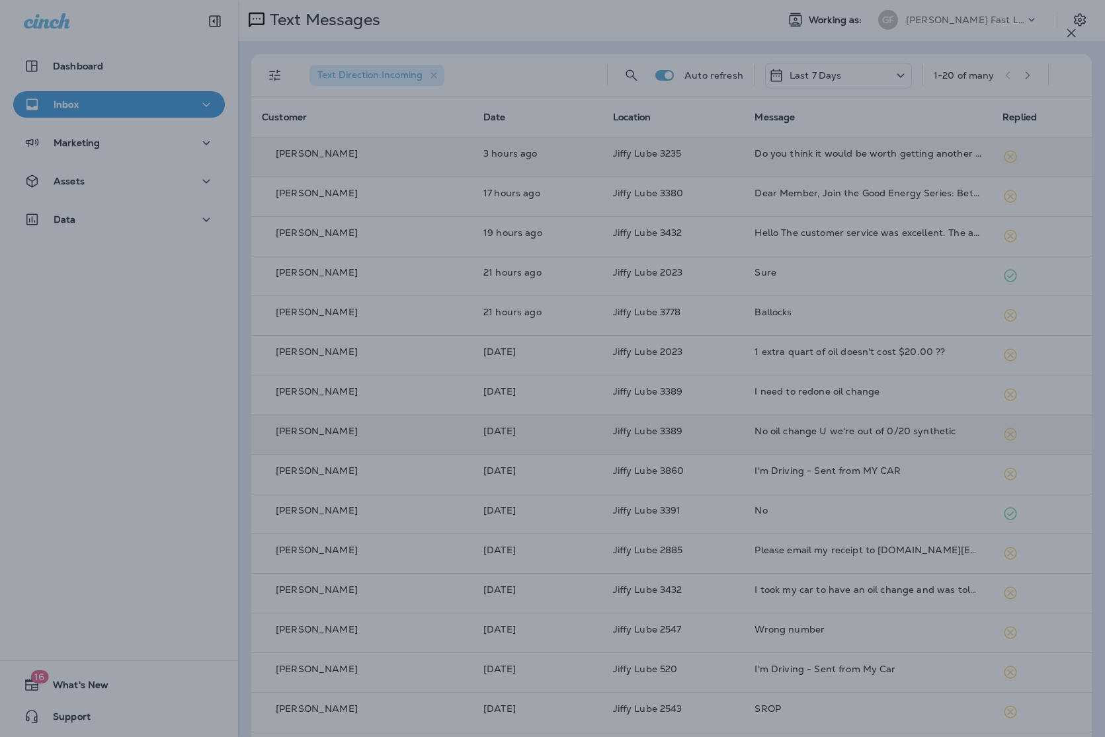
click at [519, 298] on div at bounding box center [558, 368] width 1105 height 737
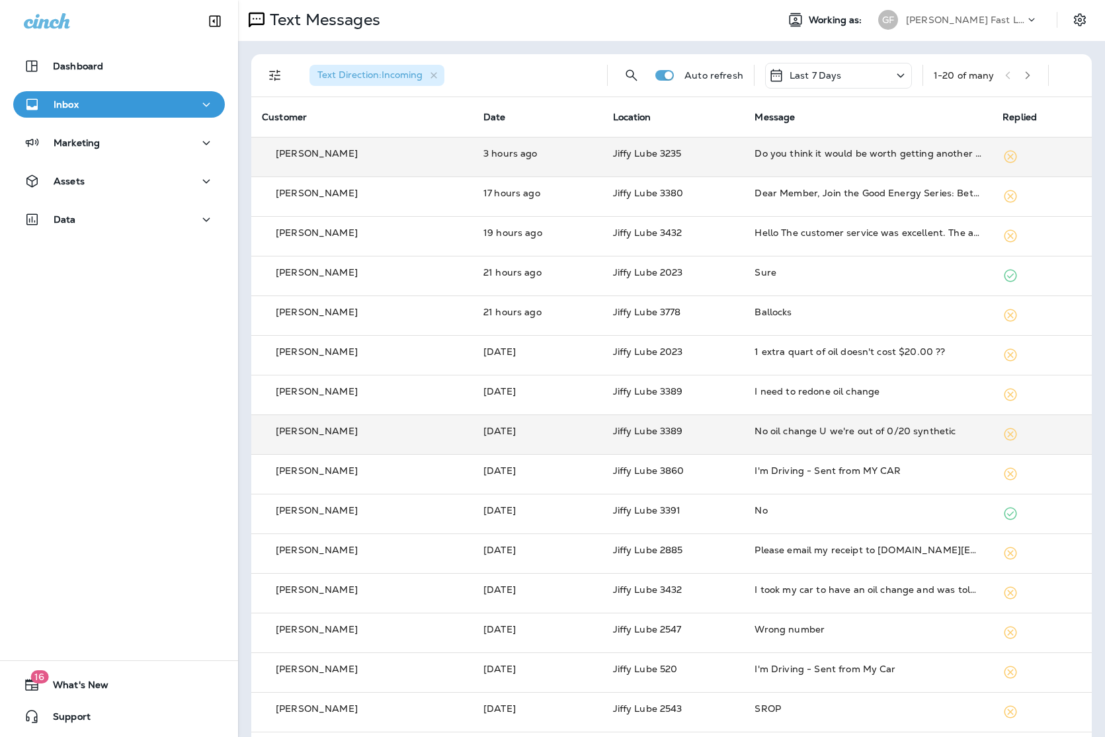
click at [62, 22] on icon at bounding box center [47, 20] width 46 height 15
drag, startPoint x: 40, startPoint y: 22, endPoint x: 61, endPoint y: 51, distance: 36.4
click at [40, 22] on icon at bounding box center [47, 20] width 46 height 15
click at [69, 63] on p "Dashboard" at bounding box center [78, 66] width 50 height 11
